Goal: Task Accomplishment & Management: Manage account settings

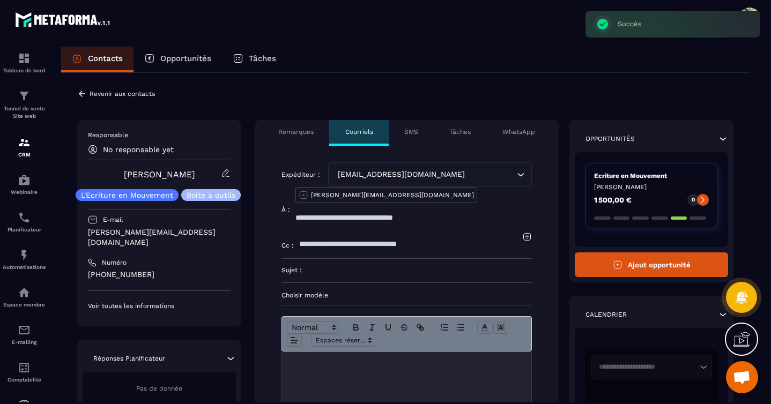
scroll to position [95, 0]
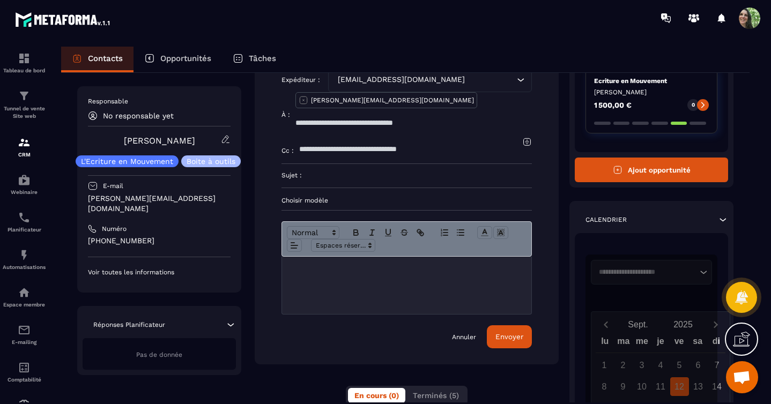
click at [99, 59] on p "Contacts" at bounding box center [105, 59] width 35 height 10
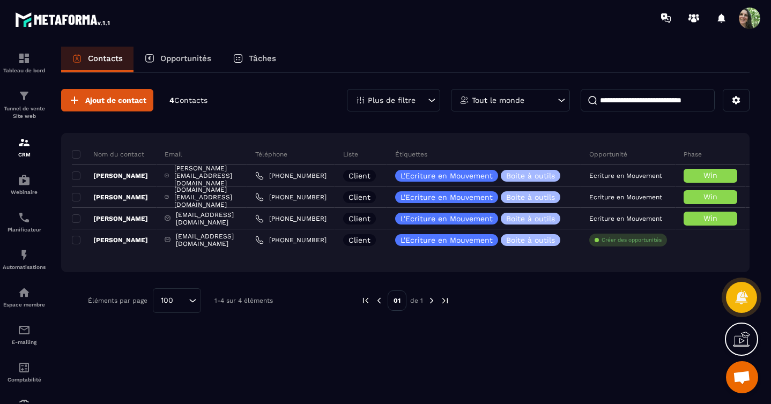
click at [185, 59] on p "Opportunités" at bounding box center [185, 59] width 51 height 10
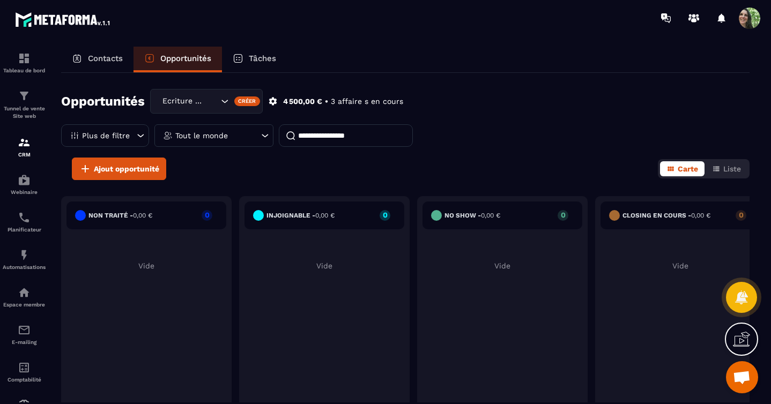
click at [273, 102] on icon at bounding box center [273, 101] width 10 height 10
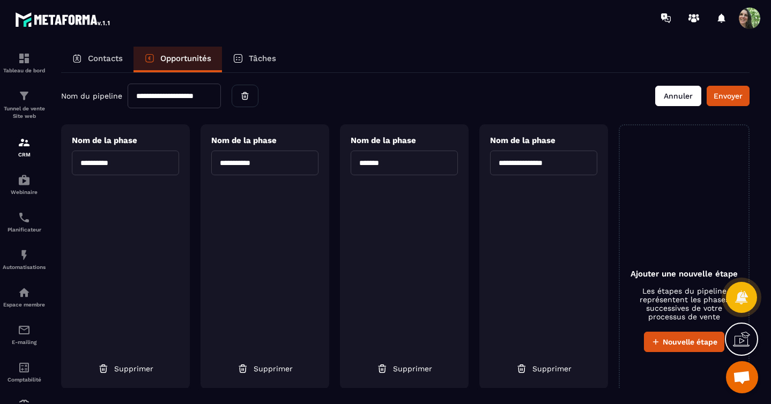
click at [659, 94] on button "Annuler" at bounding box center [678, 96] width 46 height 20
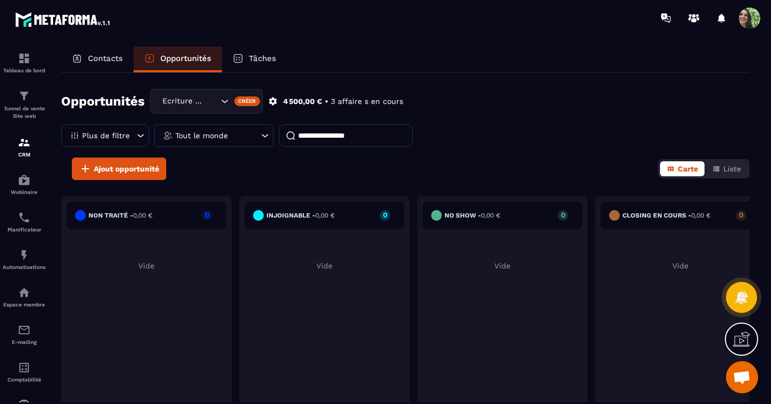
click at [226, 100] on icon "Search for option" at bounding box center [224, 101] width 11 height 11
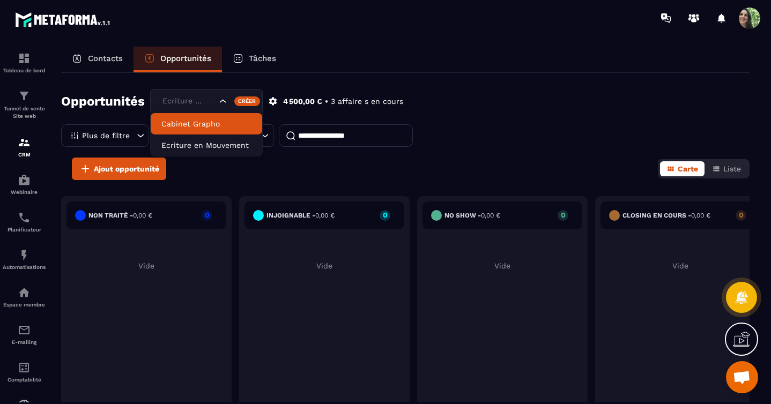
click at [198, 123] on p "Cabinet Grapho" at bounding box center [206, 123] width 90 height 11
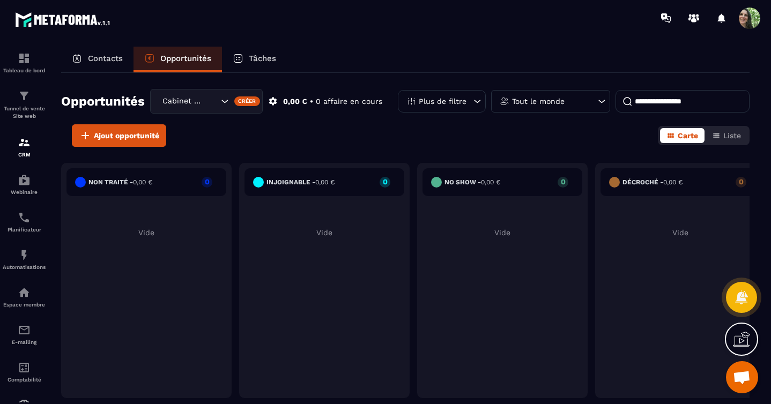
click at [277, 102] on icon at bounding box center [273, 101] width 10 height 10
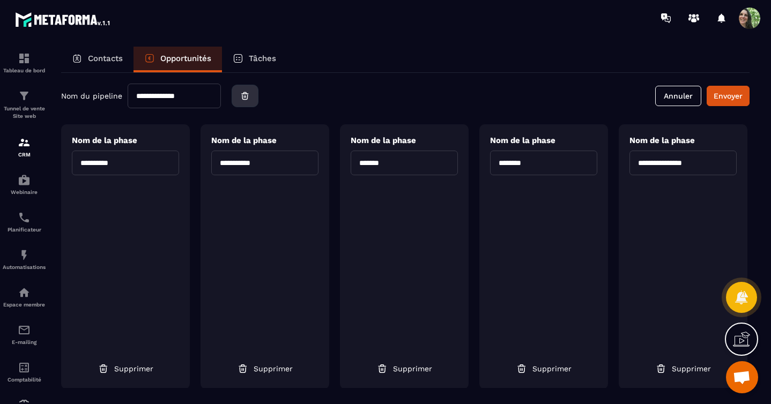
click at [250, 97] on icon "button" at bounding box center [245, 96] width 10 height 11
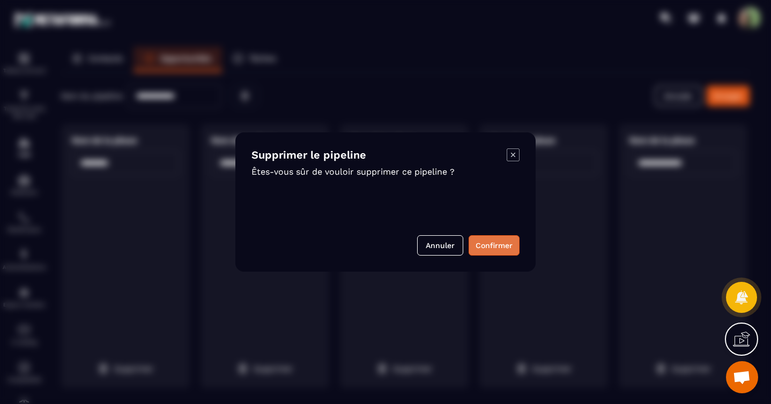
click at [483, 245] on button "Confirmer" at bounding box center [493, 245] width 51 height 20
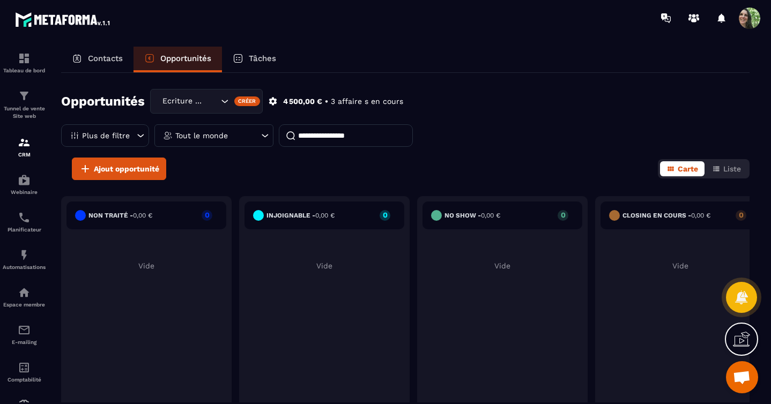
click at [463, 153] on div "Opportunités Ecriture en Mouvement Créer 4 500,00 € • 3 affaire s en cours Plus…" at bounding box center [405, 123] width 688 height 69
